Goal: Find specific page/section: Find specific page/section

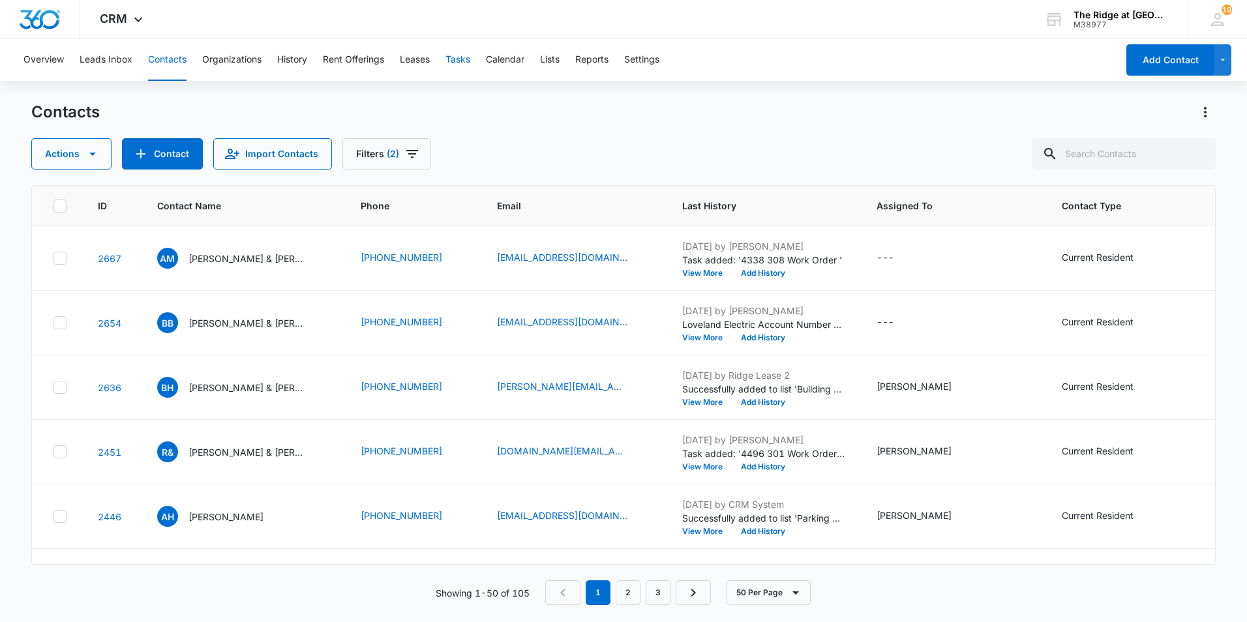
click at [456, 61] on button "Tasks" at bounding box center [458, 60] width 25 height 42
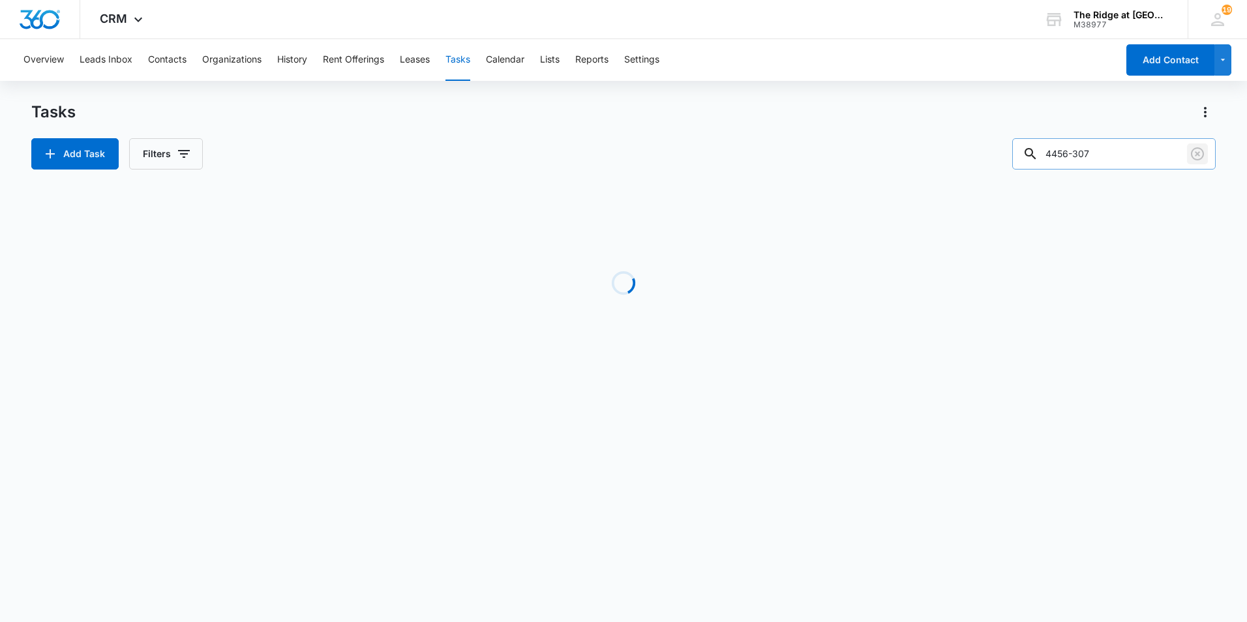
click at [1190, 159] on icon "Clear" at bounding box center [1198, 154] width 16 height 16
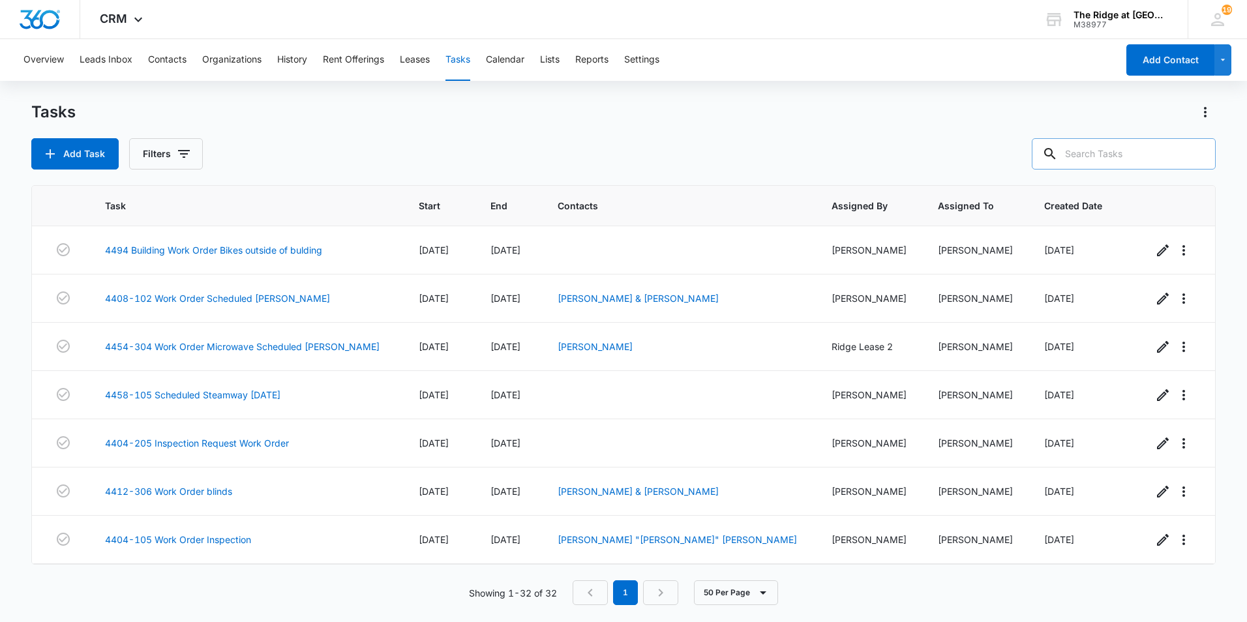
paste input "Paige Hanna & Matthew Jameson"
type input "Paige Hanna & Matthew Jameson"
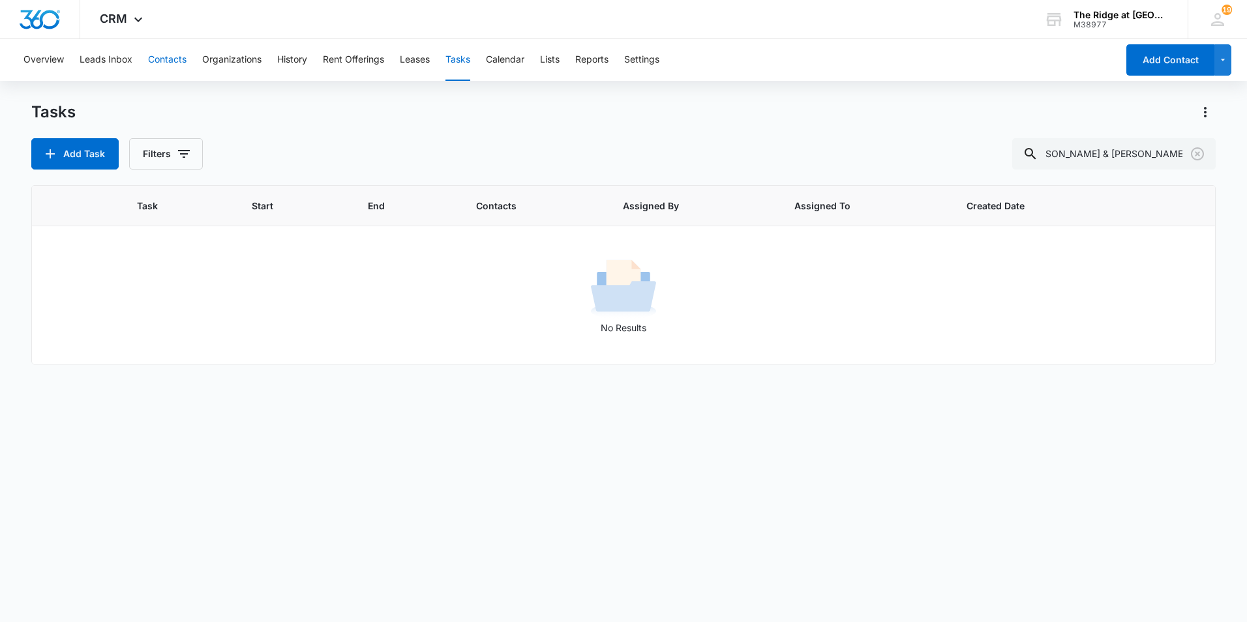
click at [177, 55] on button "Contacts" at bounding box center [167, 60] width 38 height 42
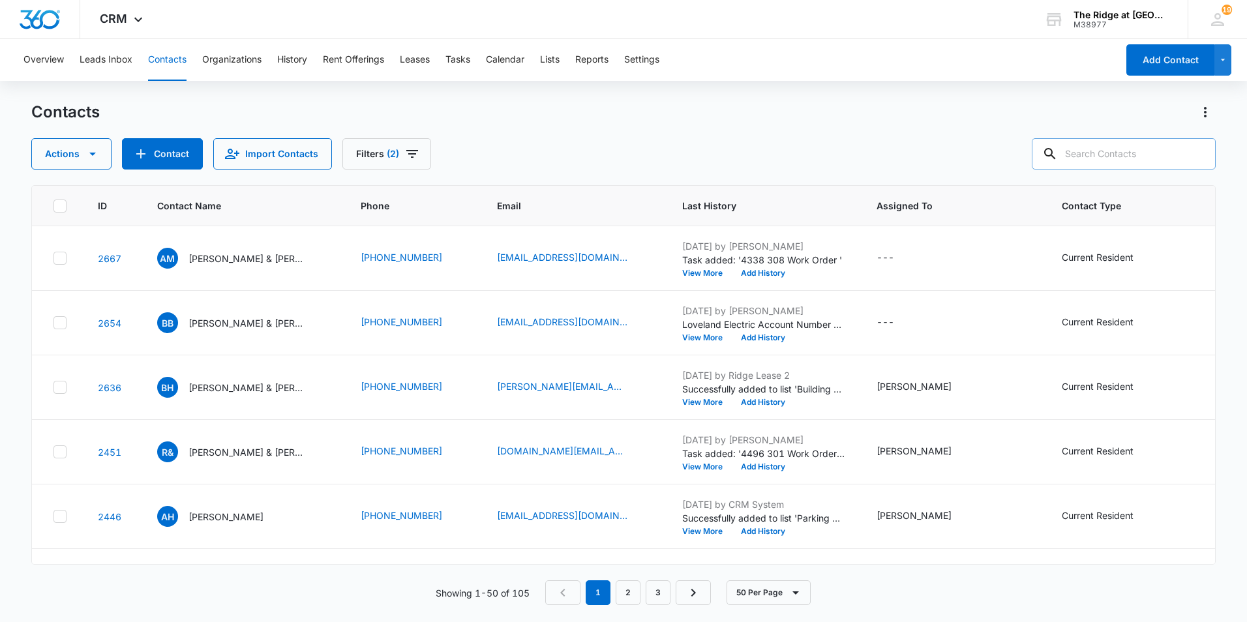
click at [1111, 161] on input "text" at bounding box center [1124, 153] width 184 height 31
paste input "Paige Hanna & Matthew Jameson"
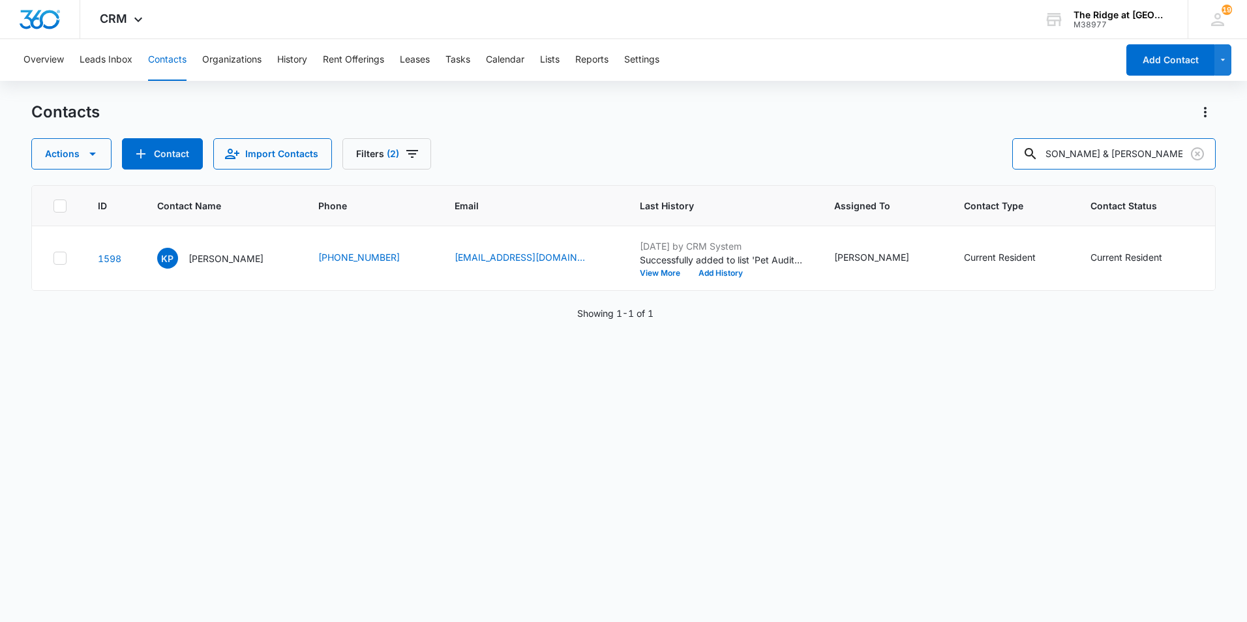
drag, startPoint x: 1095, startPoint y: 155, endPoint x: 1226, endPoint y: 155, distance: 130.5
click at [1226, 155] on main "Contacts Actions Contact Import Contacts Filters (2) Paige Hanna & Matthew Jame…" at bounding box center [623, 361] width 1247 height 519
type input "[PERSON_NAME]"
click at [1150, 155] on input "[PERSON_NAME]" at bounding box center [1114, 153] width 204 height 31
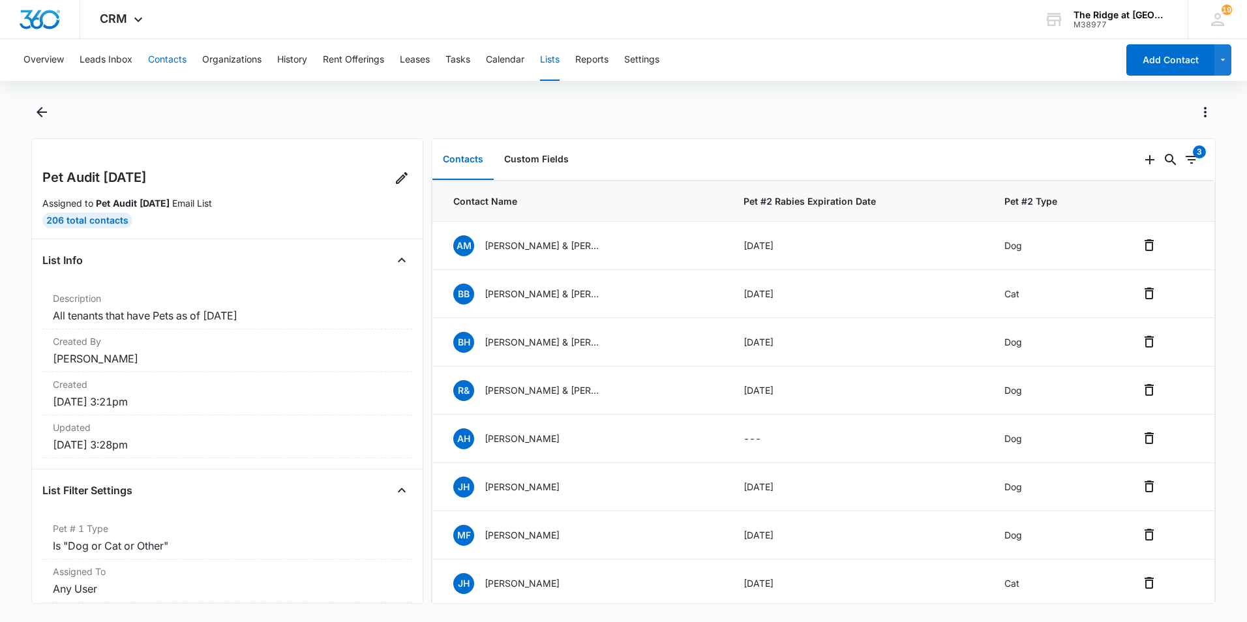
click at [168, 64] on button "Contacts" at bounding box center [167, 60] width 38 height 42
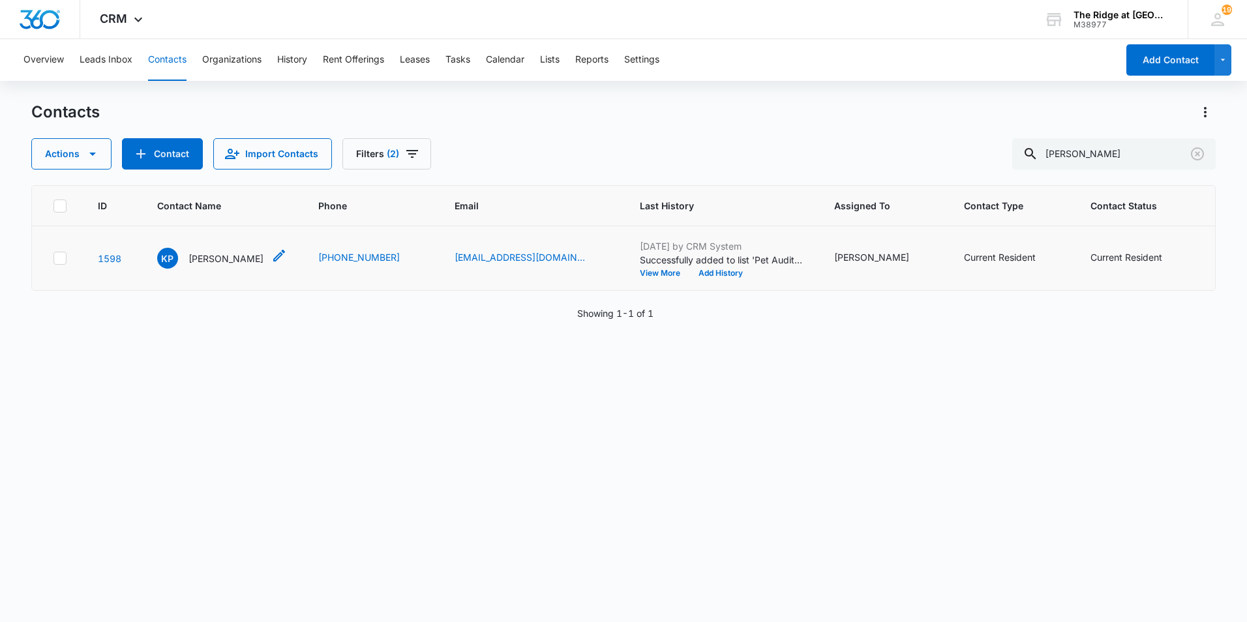
click at [222, 263] on p "[PERSON_NAME]" at bounding box center [226, 259] width 75 height 14
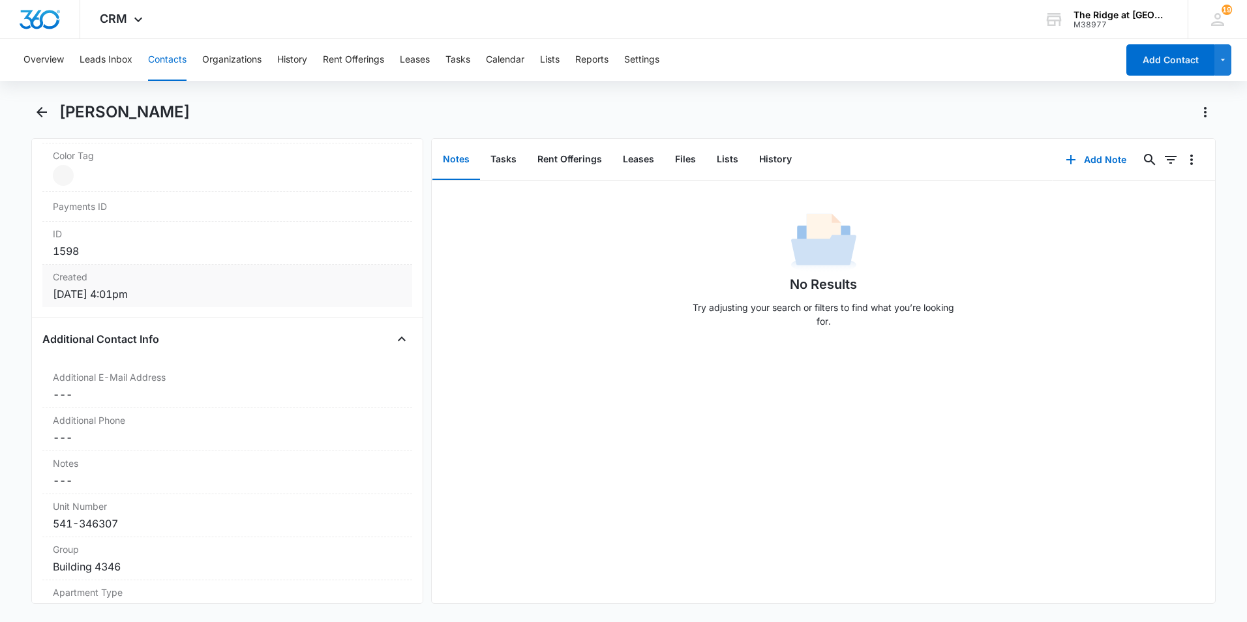
scroll to position [913, 0]
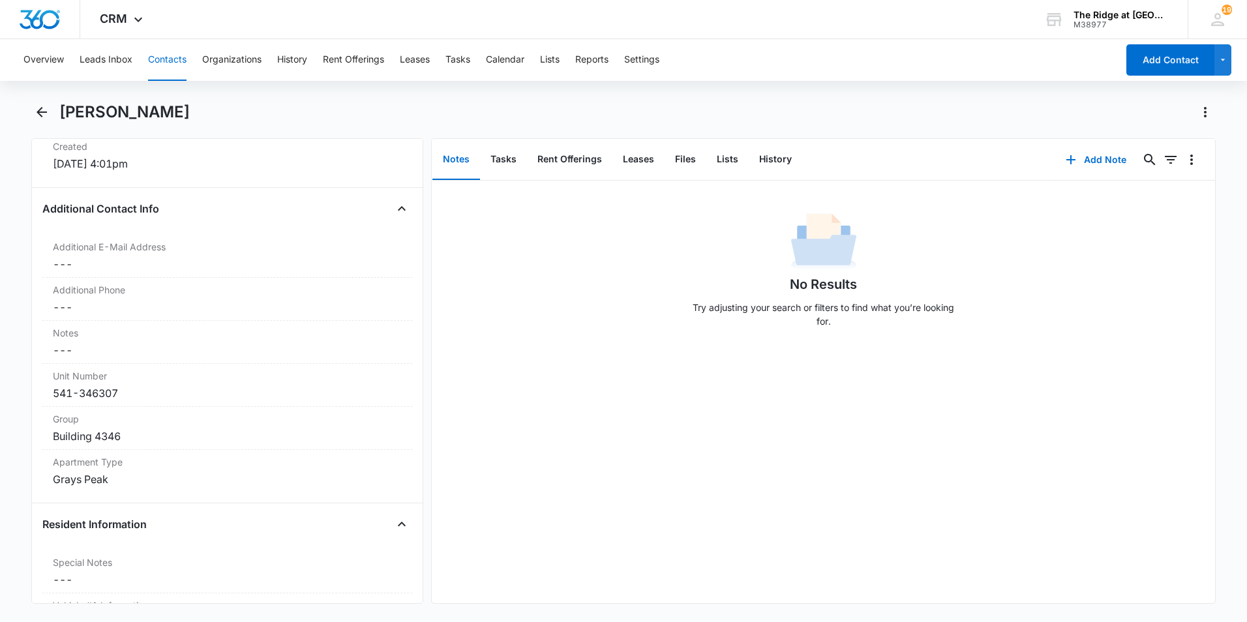
click at [166, 61] on button "Contacts" at bounding box center [167, 60] width 38 height 42
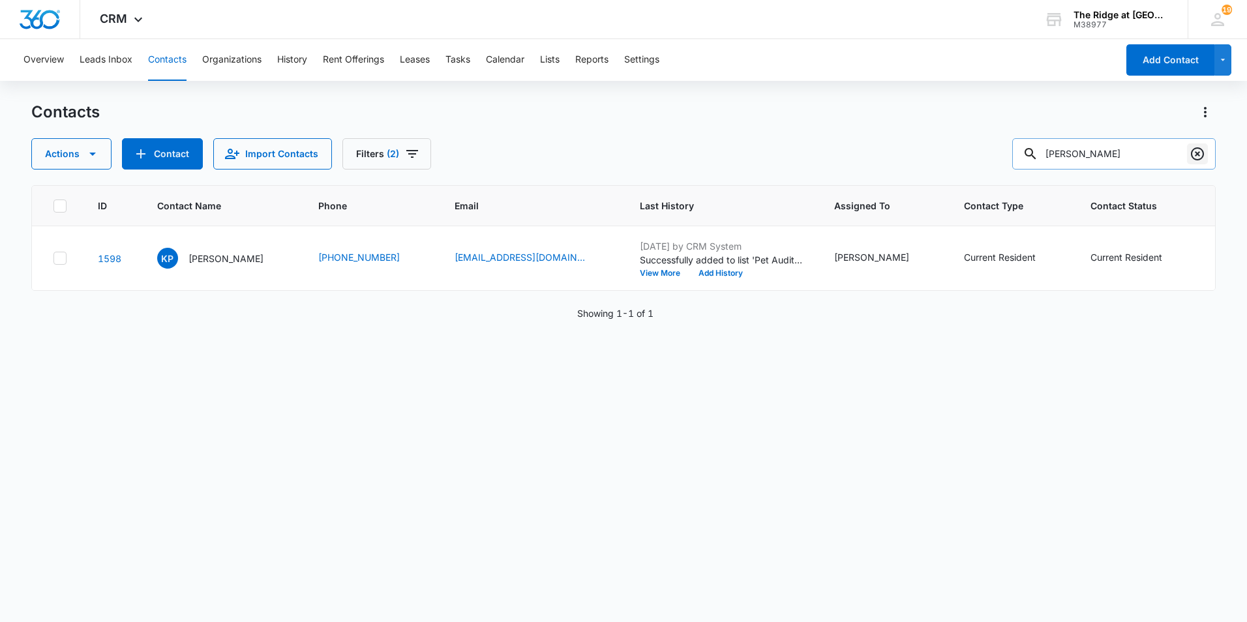
click at [1206, 154] on button "Clear" at bounding box center [1197, 154] width 21 height 21
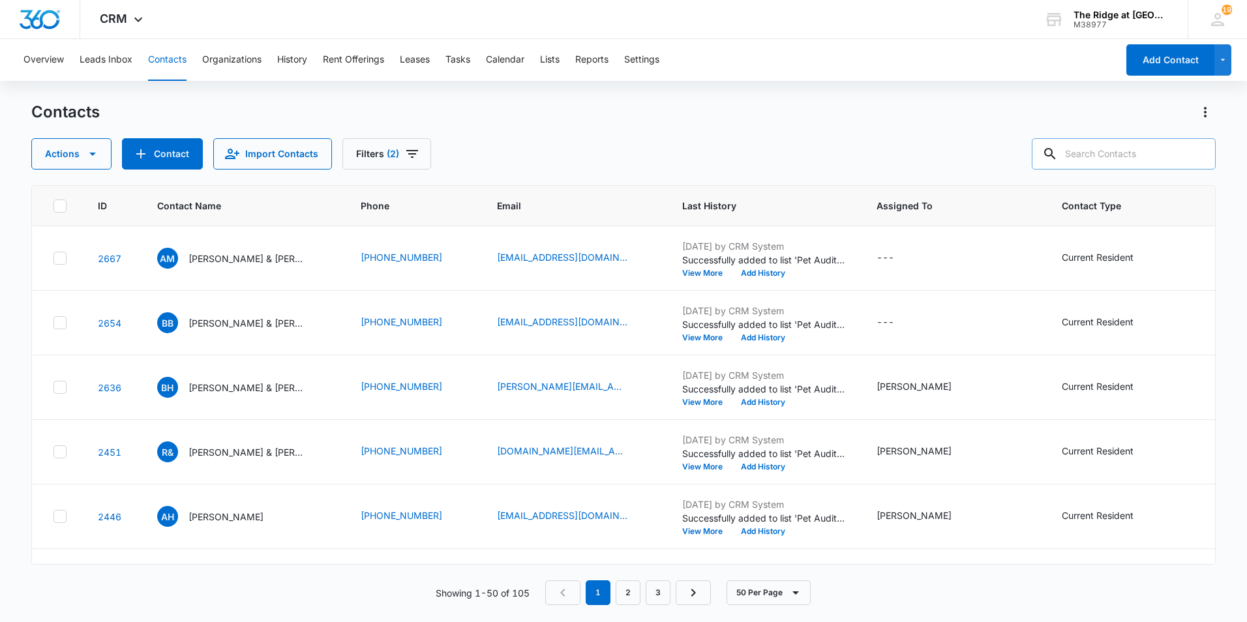
paste input "[PERSON_NAME] & [PERSON_NAME]"
type input "[PERSON_NAME] & [PERSON_NAME]"
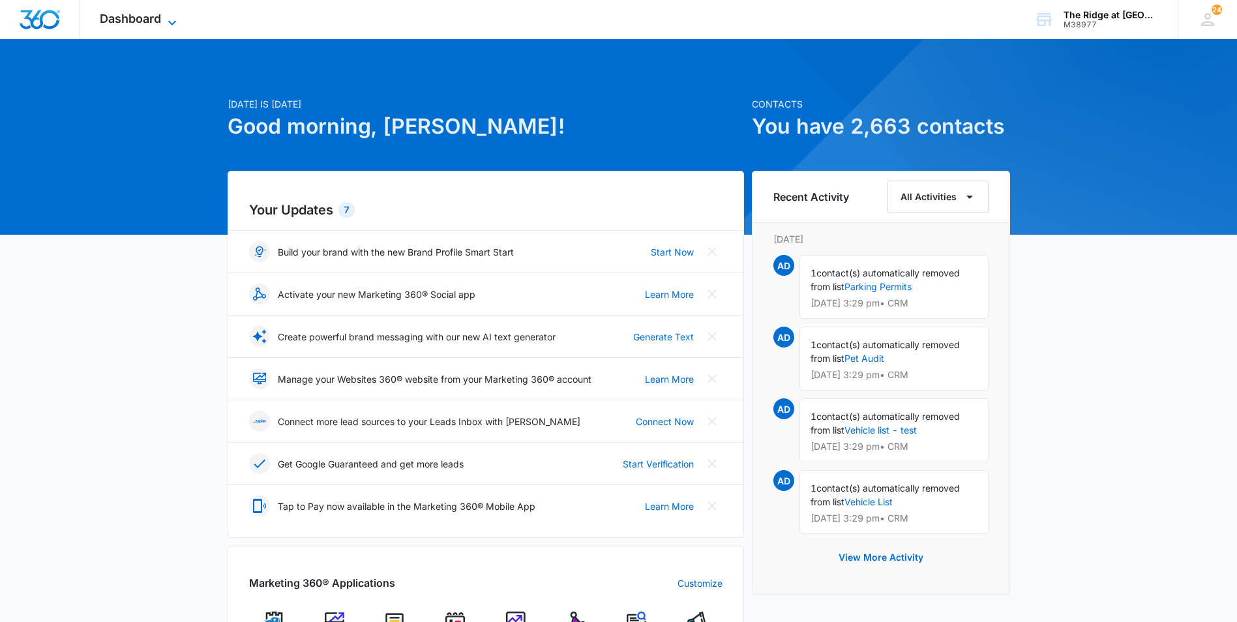
click at [150, 19] on span "Dashboard" at bounding box center [130, 19] width 61 height 14
